Goal: Task Accomplishment & Management: Use online tool/utility

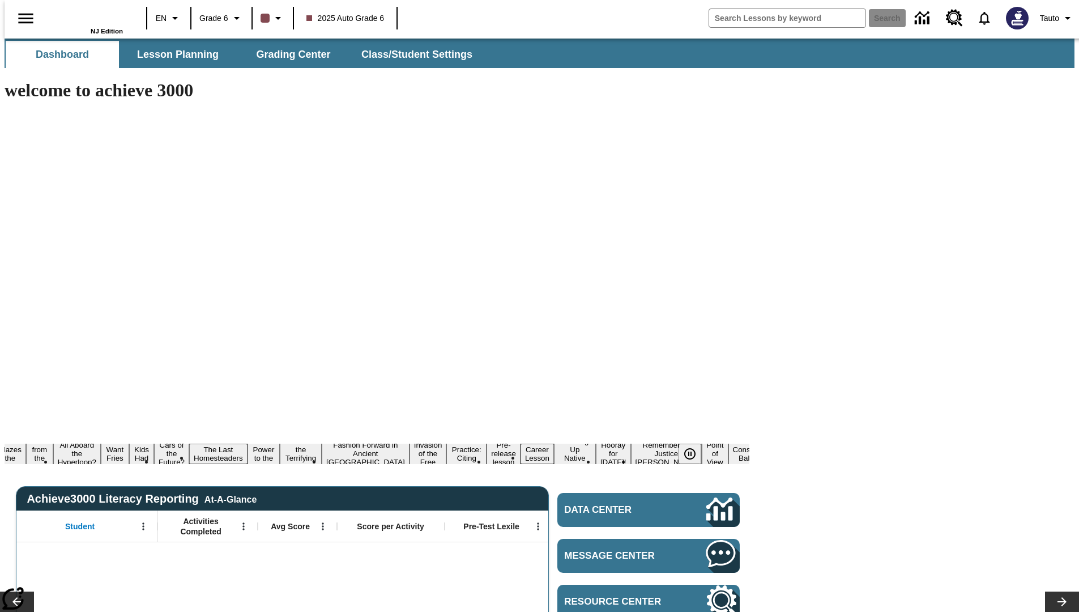
type input "-1"
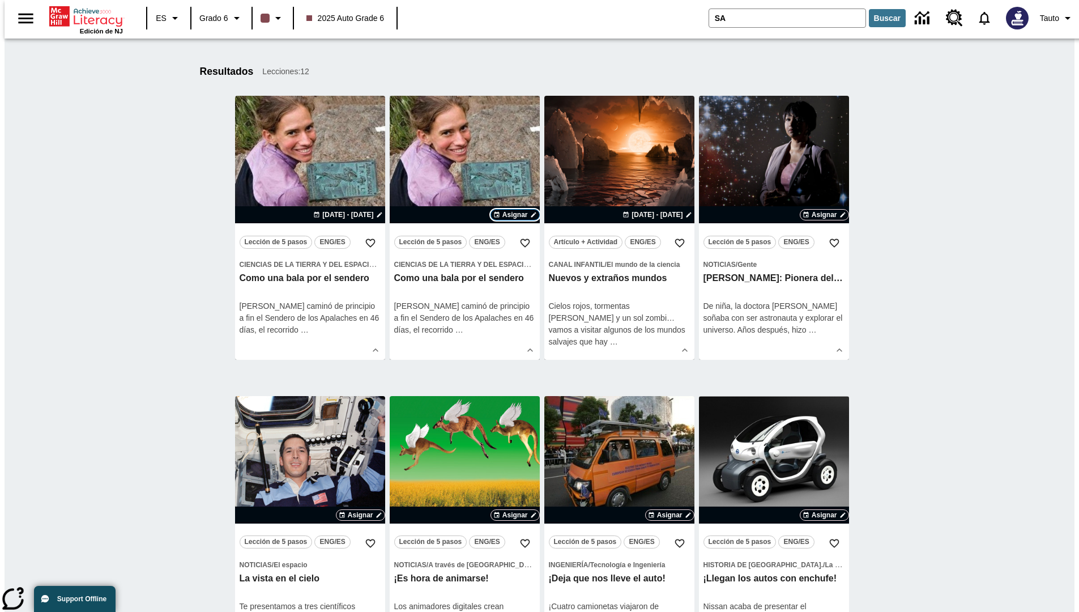
click at [514, 215] on span "Asignar" at bounding box center [515, 215] width 25 height 10
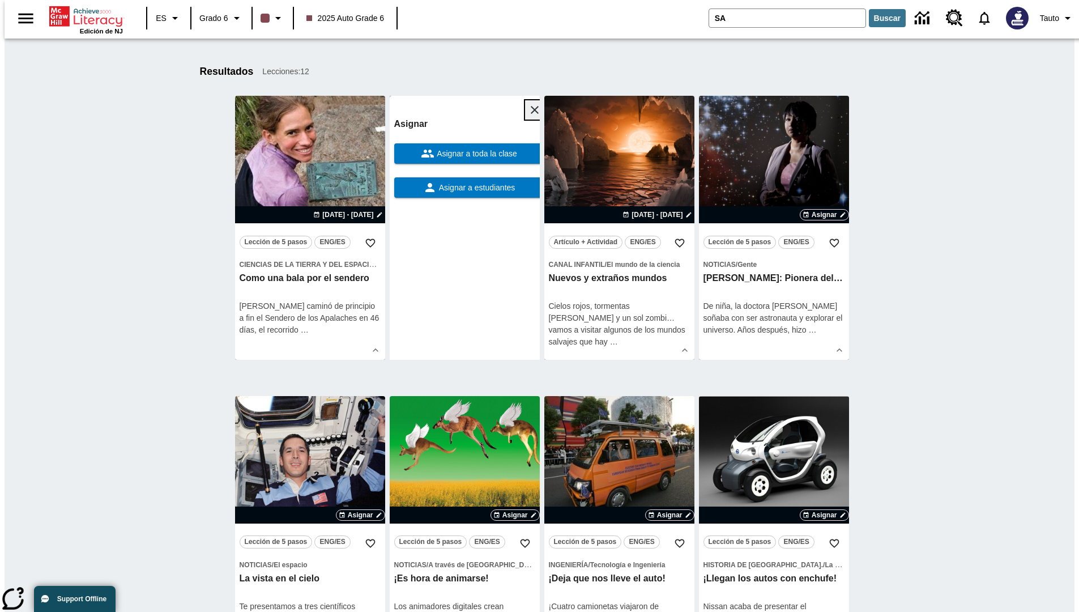
scroll to position [177, 0]
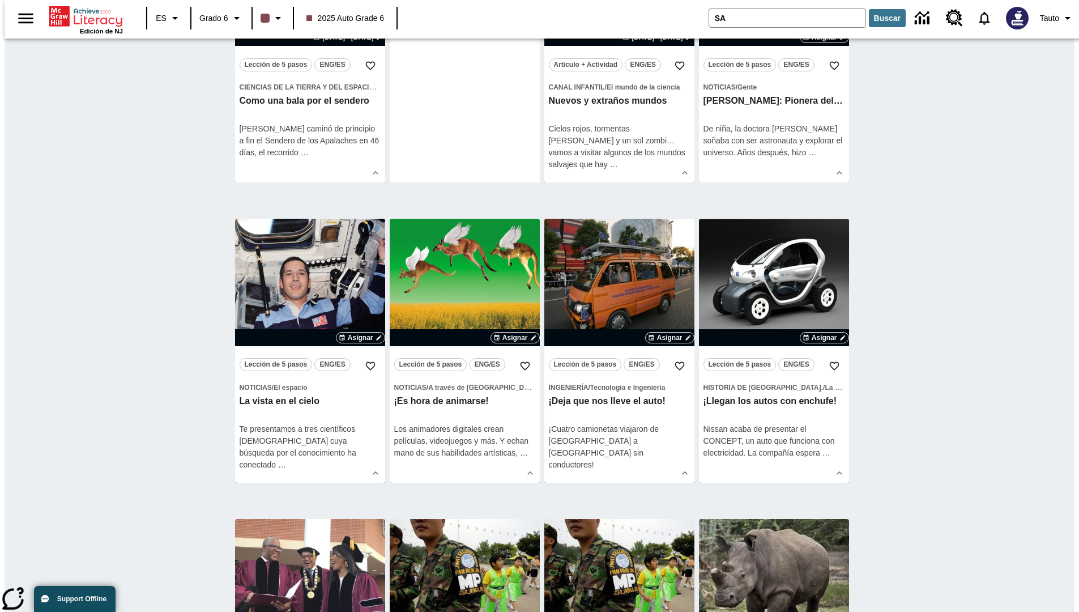
click at [465, 16] on span "Asignar a estudiantes" at bounding box center [476, 11] width 79 height 12
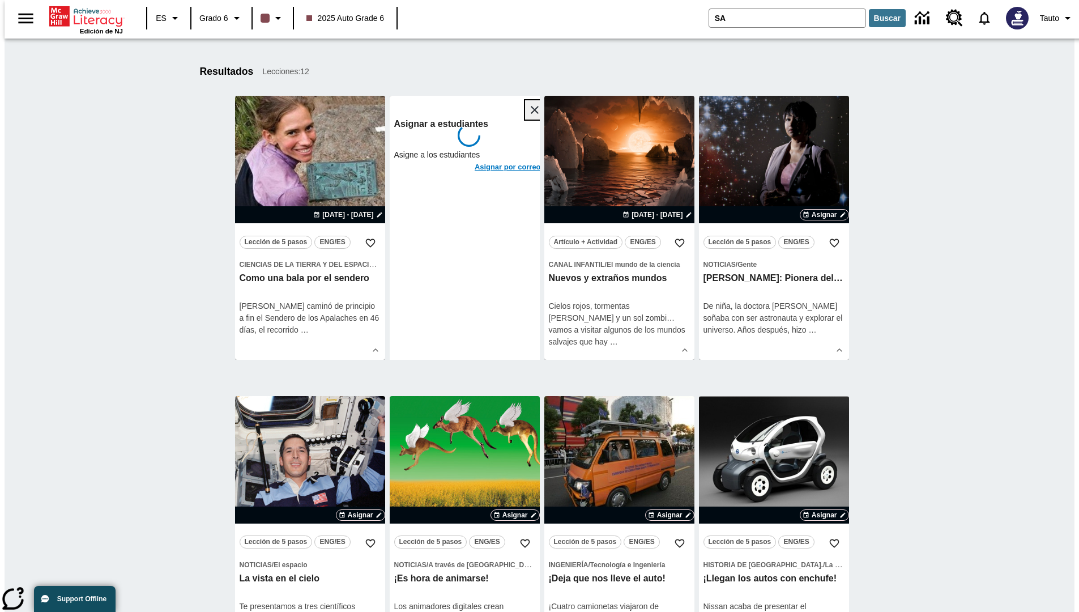
click at [531, 110] on icon "Cerrar" at bounding box center [535, 110] width 8 height 8
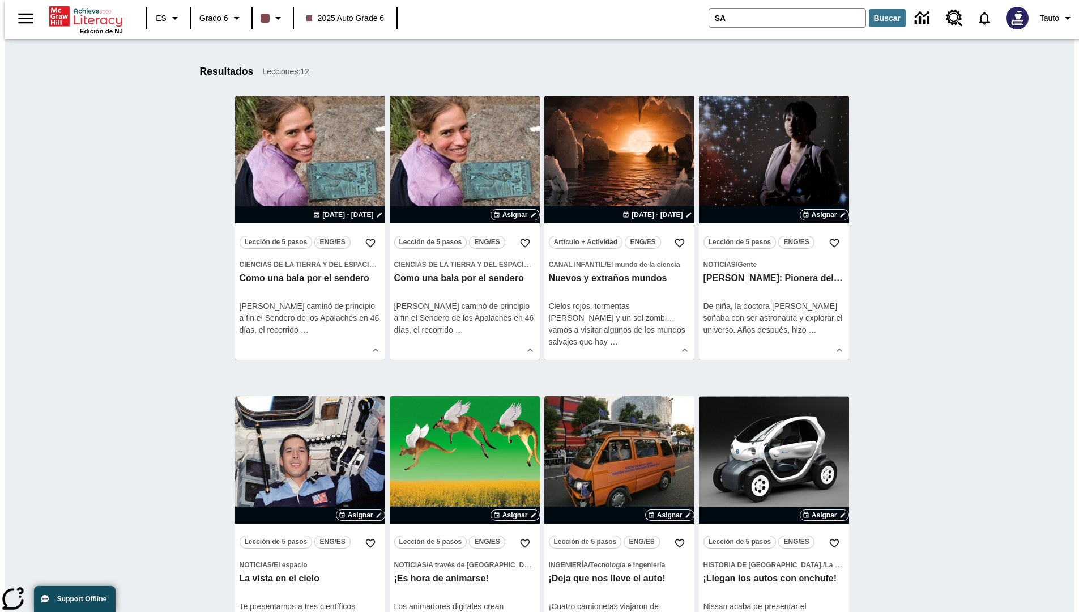
scroll to position [209, 0]
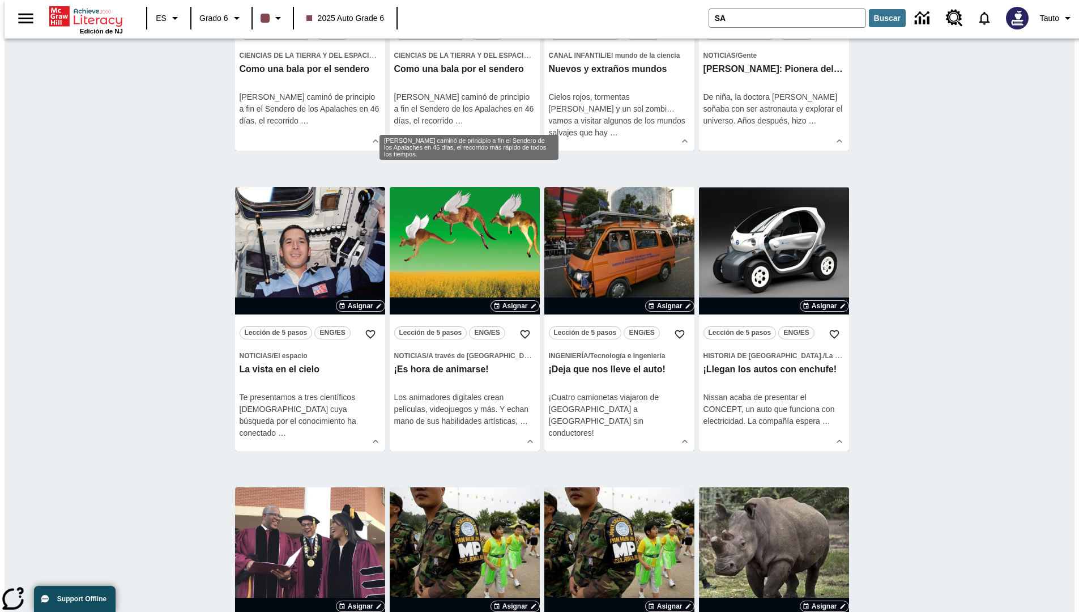
click at [514, 11] on span "Asignar" at bounding box center [515, 6] width 25 height 10
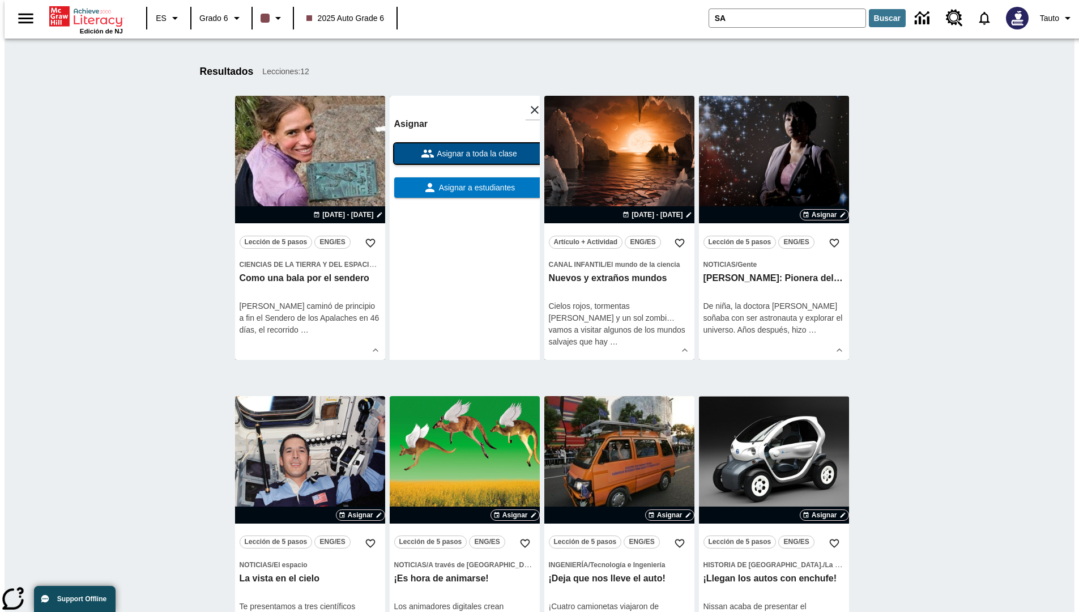
click at [465, 154] on span "Asignar a toda la clase" at bounding box center [476, 154] width 83 height 12
